Goal: Register for event/course

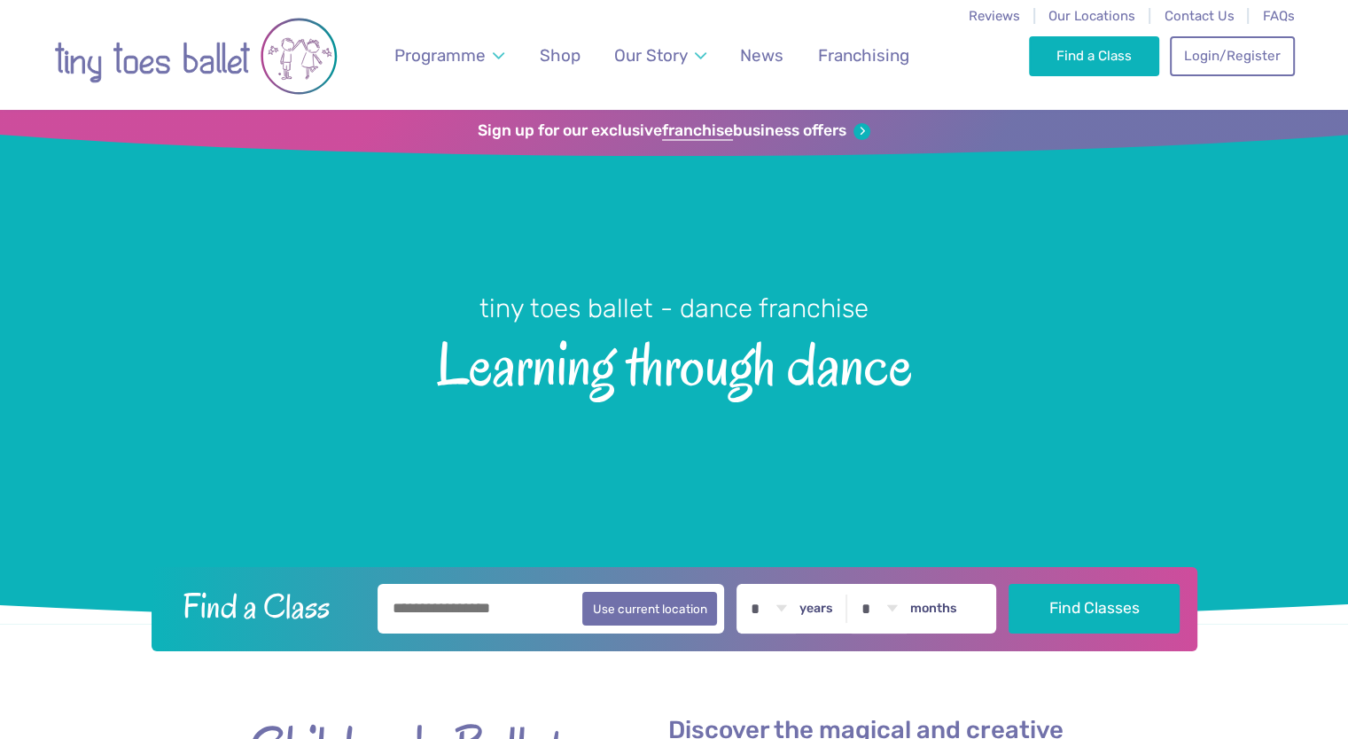
click at [445, 614] on input "text" at bounding box center [551, 609] width 347 height 50
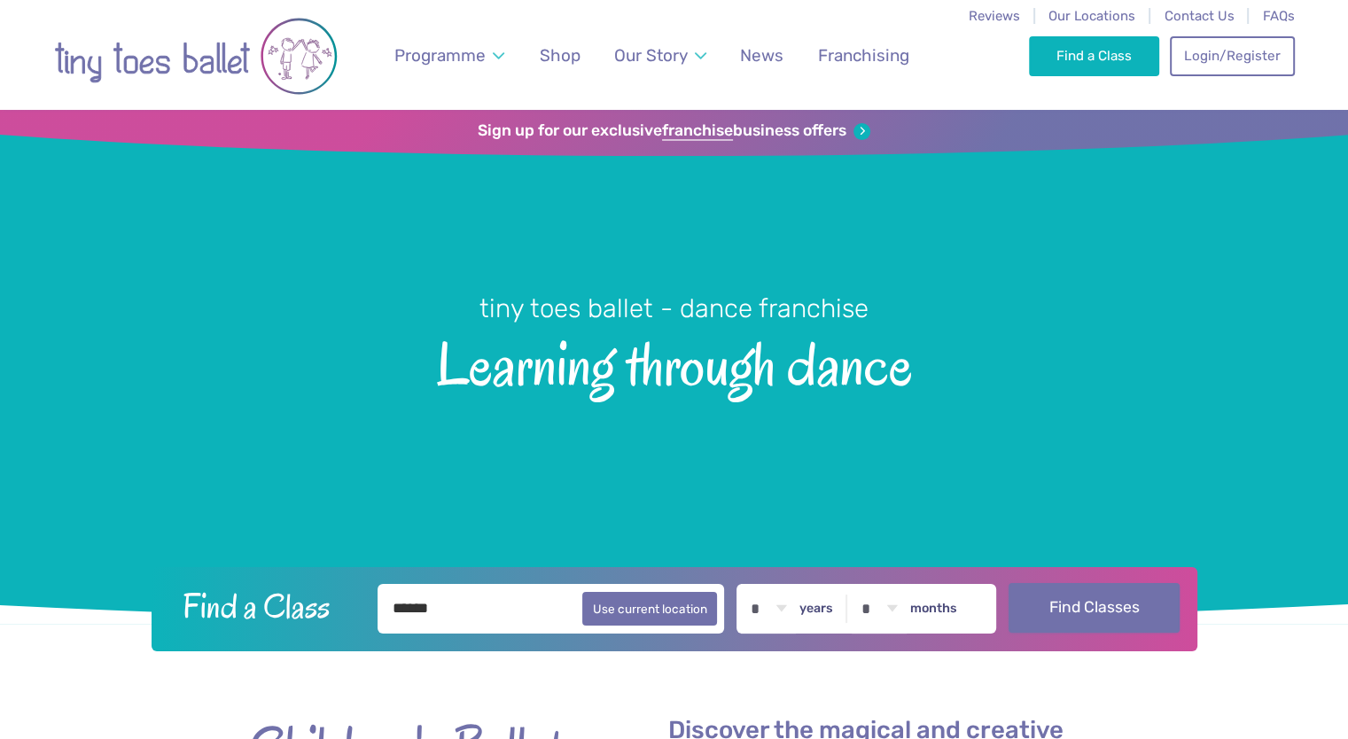
type input "******"
click at [1083, 620] on button "Find Classes" at bounding box center [1094, 608] width 171 height 50
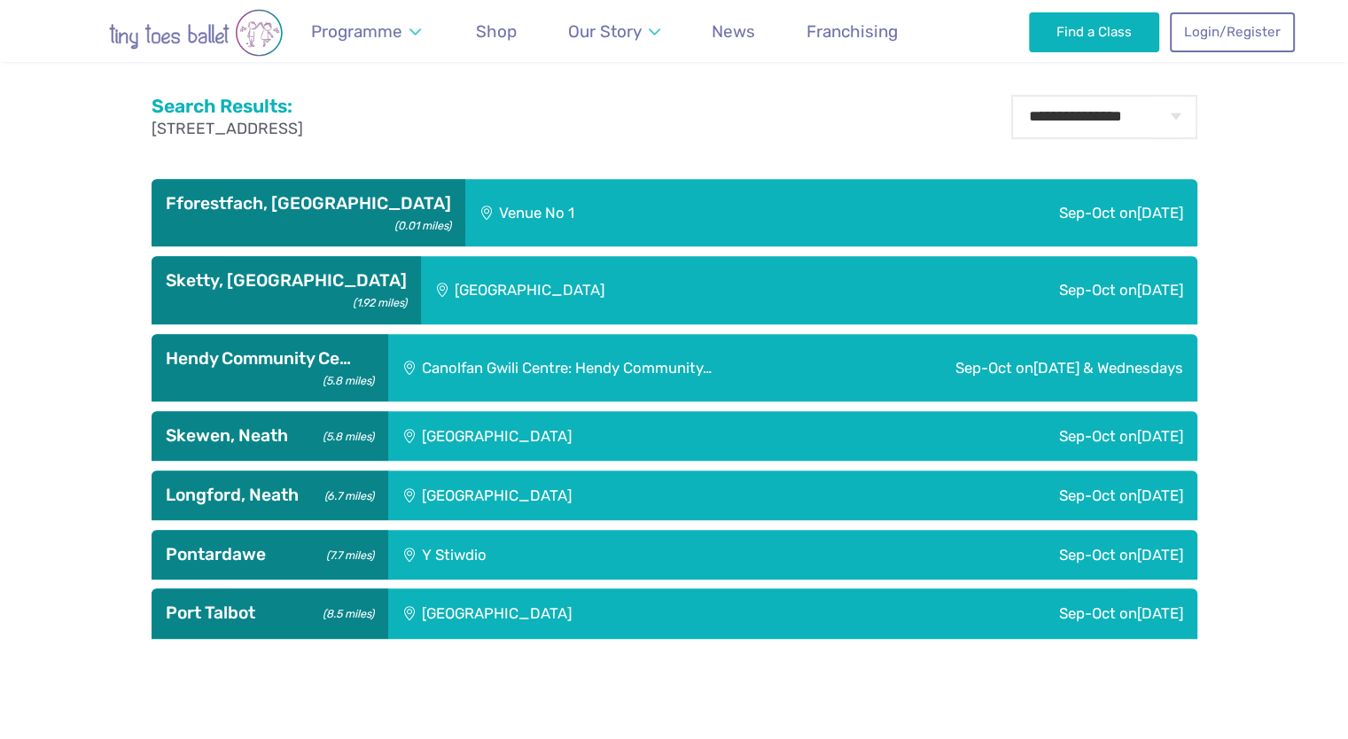
scroll to position [649, 0]
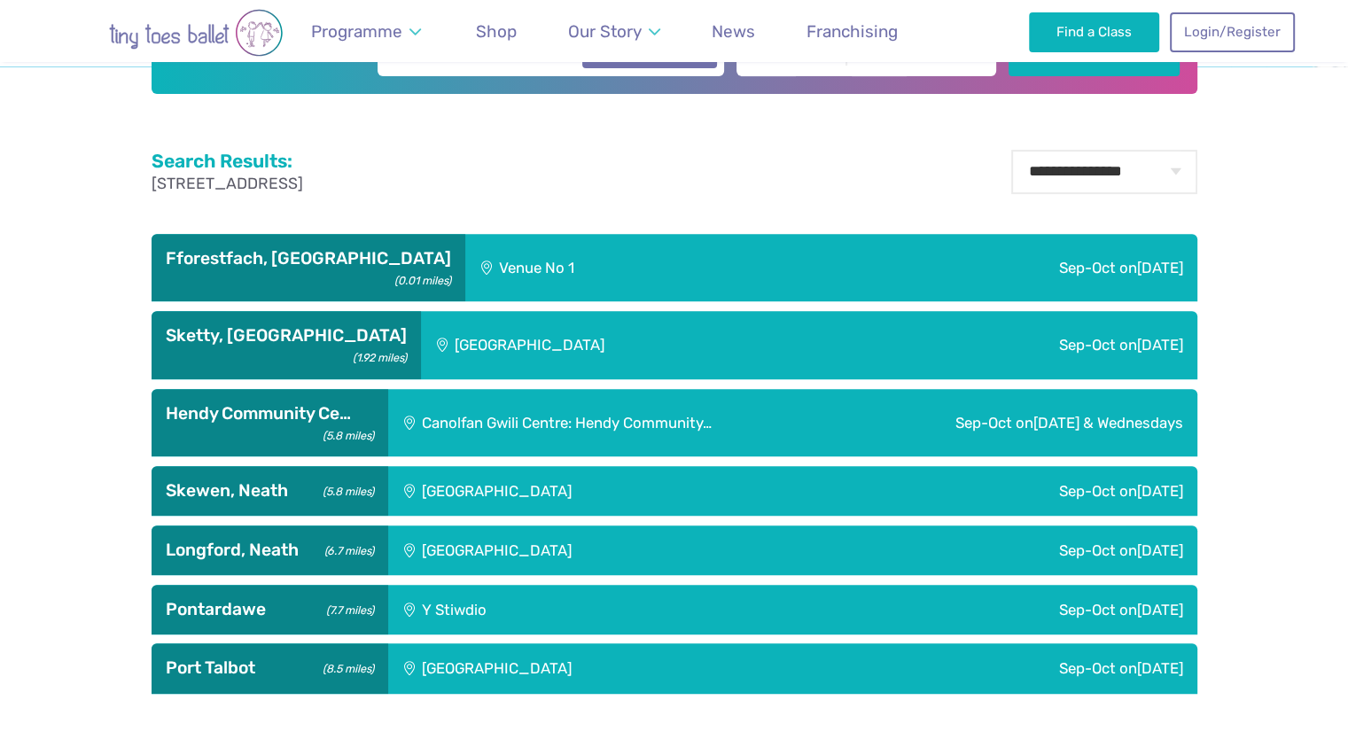
click at [1110, 268] on div "Sep-Oct on Friday" at bounding box center [995, 268] width 404 height 68
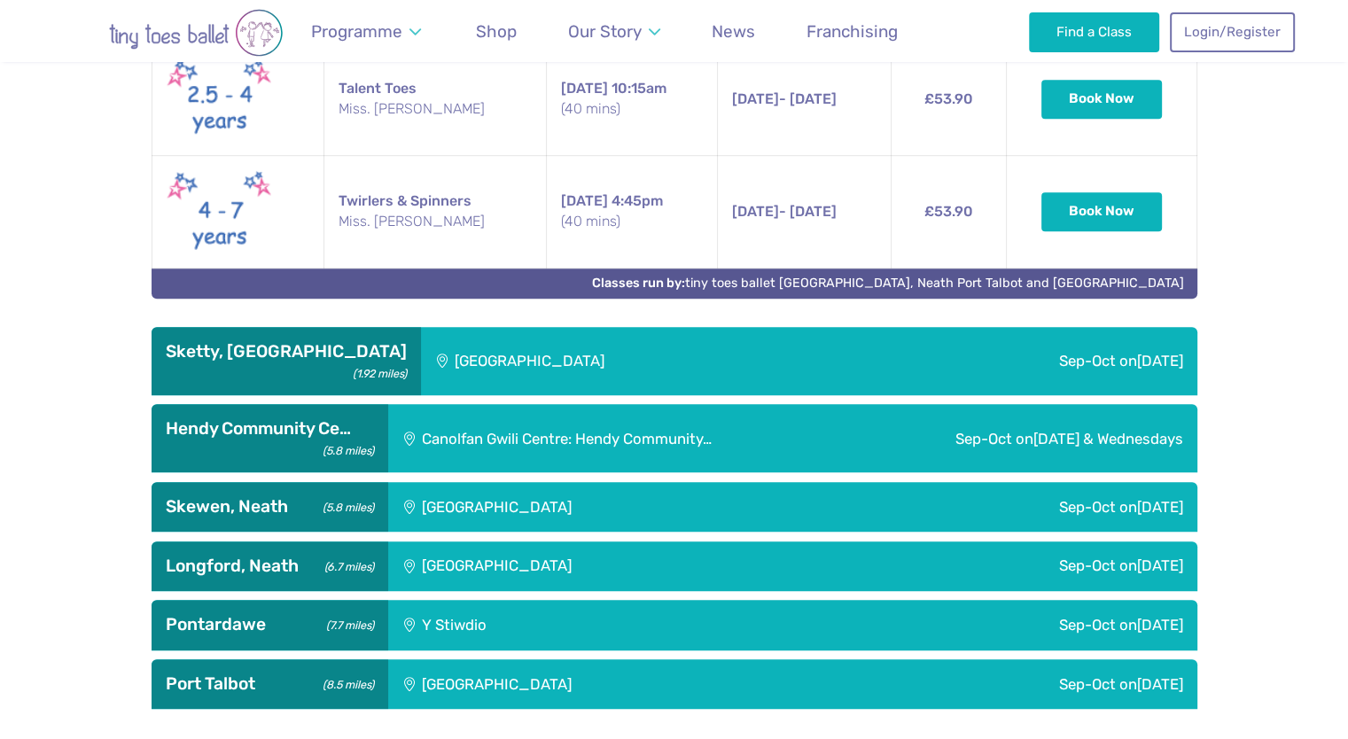
scroll to position [1160, 0]
